Goal: Communication & Community: Answer question/provide support

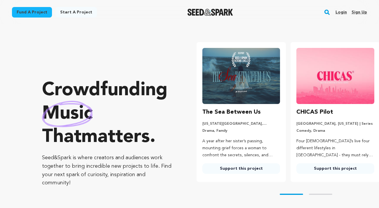
click at [338, 13] on link "Login" at bounding box center [341, 12] width 11 height 9
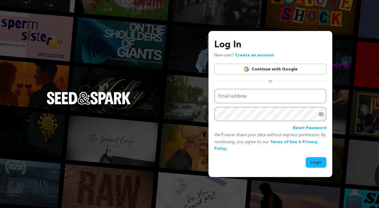
click at [248, 70] on link "Continue with Google" at bounding box center [270, 69] width 112 height 11
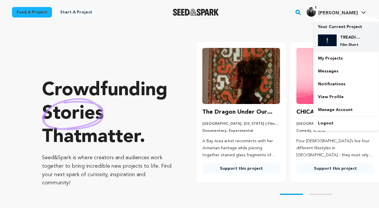
click at [334, 37] on img at bounding box center [327, 40] width 19 height 12
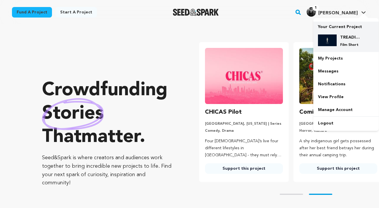
scroll to position [0, 99]
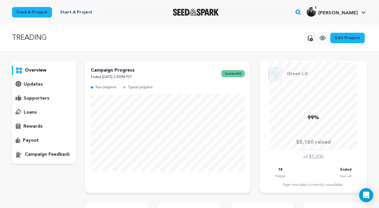
click at [34, 99] on p "supporters" at bounding box center [37, 98] width 26 height 7
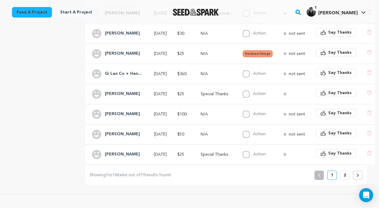
scroll to position [189, 0]
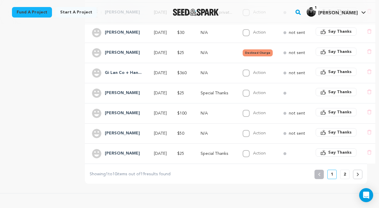
click at [344, 172] on p "2" at bounding box center [345, 174] width 2 height 6
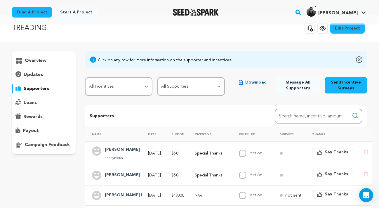
scroll to position [9, 0]
click at [34, 117] on p "rewards" at bounding box center [32, 117] width 19 height 7
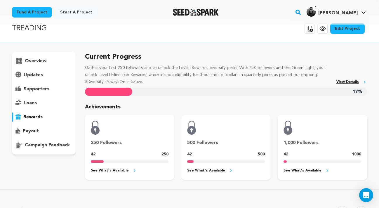
click at [30, 103] on p "loans" at bounding box center [30, 103] width 13 height 7
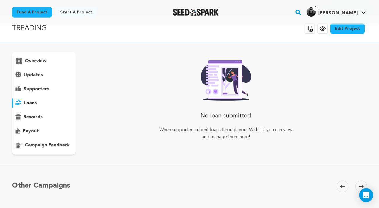
click at [34, 88] on p "supporters" at bounding box center [37, 89] width 26 height 7
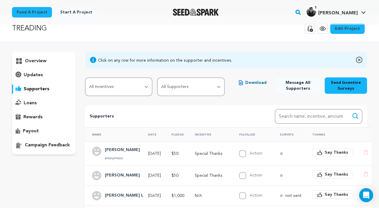
click at [43, 70] on div "overview" at bounding box center [44, 103] width 64 height 103
click at [37, 77] on p "updates" at bounding box center [33, 75] width 19 height 7
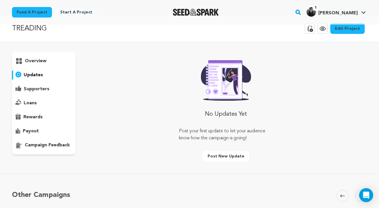
click at [43, 62] on p "overview" at bounding box center [36, 61] width 22 height 7
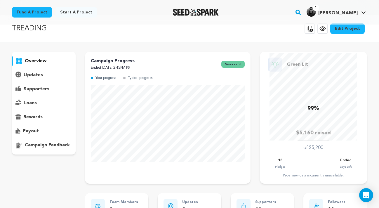
click at [43, 120] on div "rewards" at bounding box center [44, 116] width 64 height 9
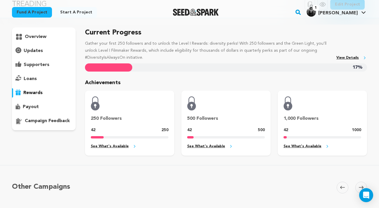
scroll to position [38, 0]
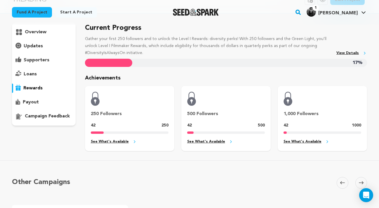
click at [43, 114] on p "campaign feedback" at bounding box center [47, 116] width 45 height 7
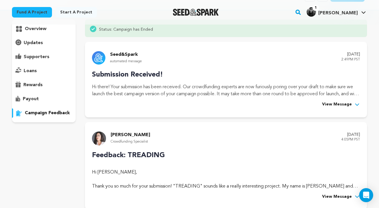
scroll to position [40, 0]
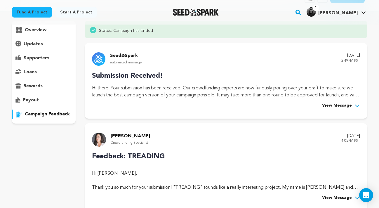
click at [328, 107] on span "View Message" at bounding box center [337, 105] width 30 height 7
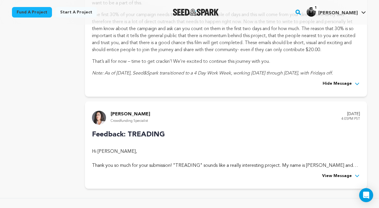
scroll to position [253, 0]
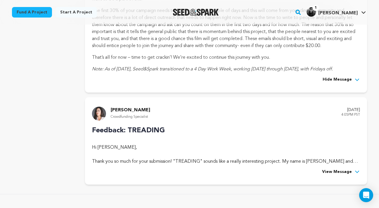
click at [335, 176] on div "[PERSON_NAME] Crowdfunding Specialist [DATE] 4:05PM PST Feedback: TREADING Hi […" at bounding box center [226, 141] width 282 height 88
click at [336, 173] on span "View Message" at bounding box center [337, 172] width 30 height 7
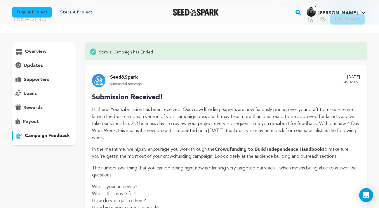
scroll to position [0, 0]
